Goal: Task Accomplishment & Management: Use online tool/utility

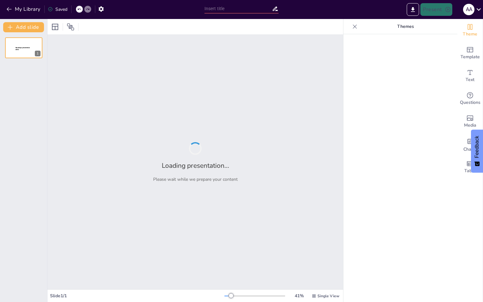
type input "Data Augmentation Techniques in Deep Learning for Signature Verification"
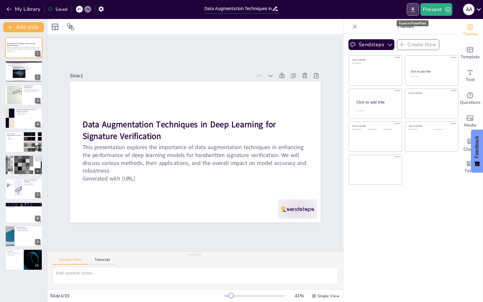
click at [413, 9] on icon "Export to PowerPoint" at bounding box center [413, 9] width 4 height 5
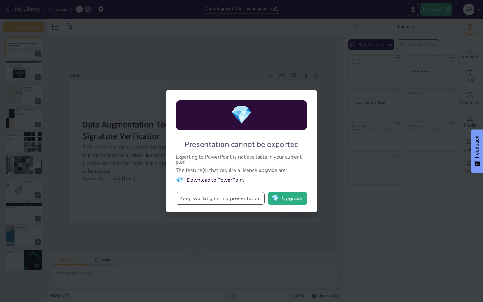
click at [234, 199] on button "Keep working on my presentation" at bounding box center [220, 198] width 89 height 13
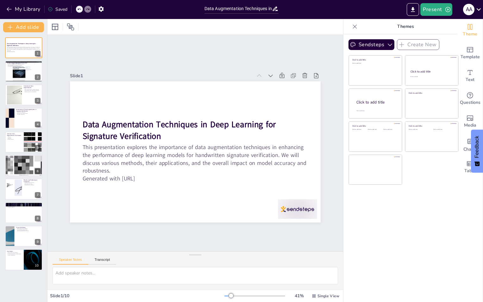
click at [61, 5] on div "Saved" at bounding box center [56, 8] width 23 height 11
click at [61, 9] on div "Saved" at bounding box center [58, 9] width 20 height 6
click at [413, 10] on icon "Export to PowerPoint" at bounding box center [412, 9] width 7 height 7
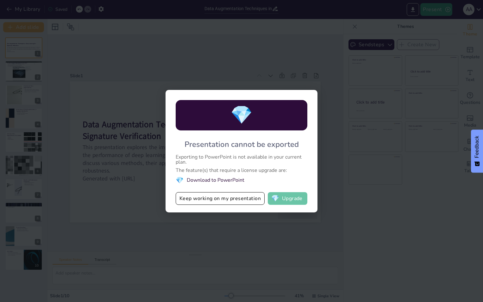
click at [296, 196] on button "💎 Upgrade" at bounding box center [288, 198] width 40 height 13
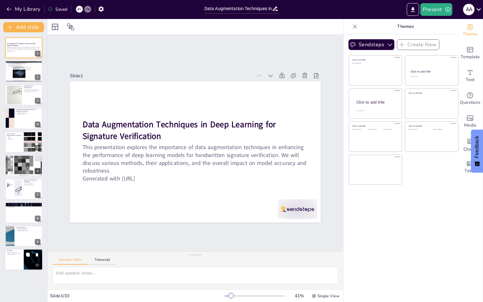
click at [30, 261] on div at bounding box center [33, 260] width 38 height 22
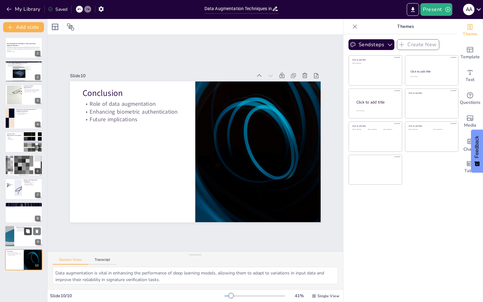
click at [29, 233] on icon at bounding box center [28, 231] width 4 height 4
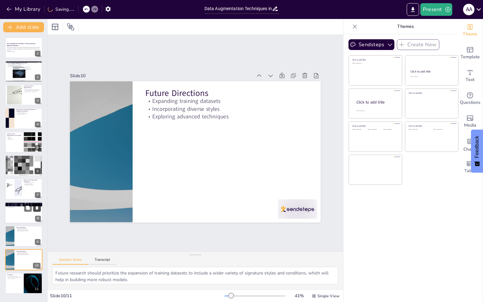
click at [33, 207] on button at bounding box center [37, 208] width 8 height 8
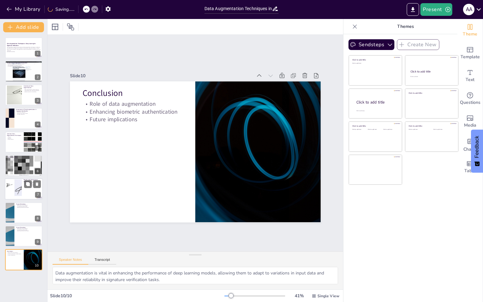
click at [34, 196] on div at bounding box center [24, 189] width 38 height 22
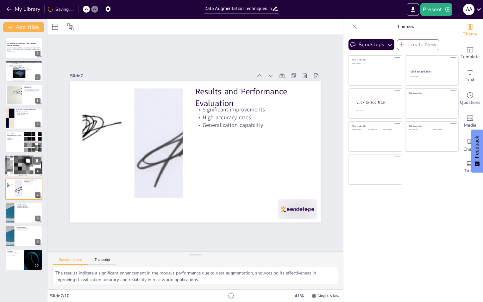
click at [34, 165] on div at bounding box center [23, 166] width 61 height 22
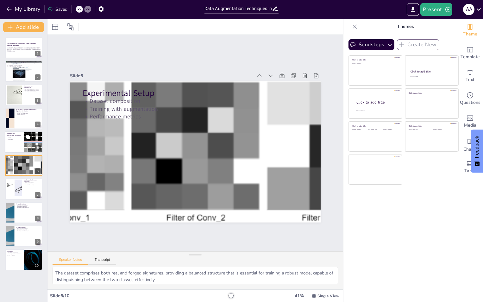
click at [32, 137] on button at bounding box center [28, 137] width 8 height 8
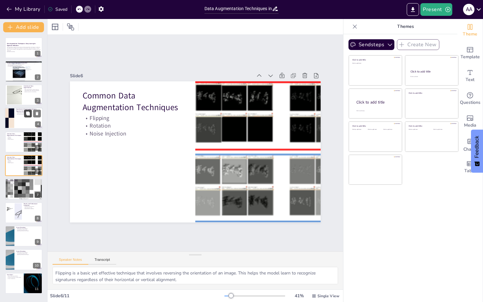
click at [31, 117] on button at bounding box center [28, 114] width 8 height 8
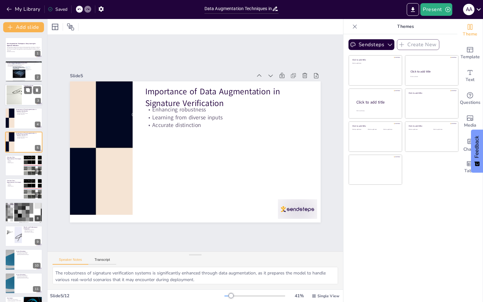
click at [30, 99] on div at bounding box center [24, 95] width 38 height 22
type textarea "By creating variations of existing training data, data augmentation increases t…"
